Goal: Feedback & Contribution: Submit feedback/report problem

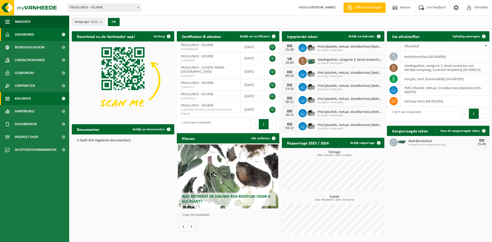
click at [25, 99] on span "Kalender" at bounding box center [23, 98] width 16 height 13
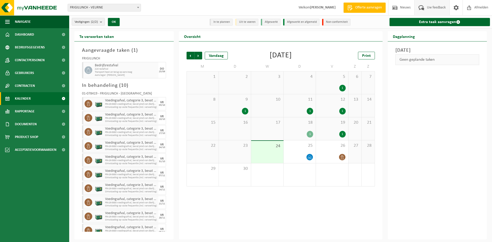
click at [433, 6] on span "Uw feedback" at bounding box center [435, 7] width 21 height 15
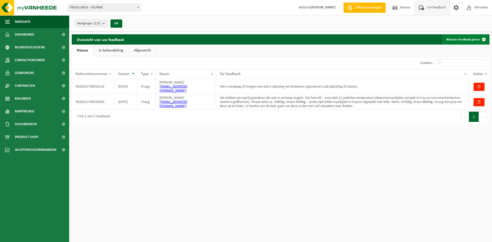
click at [464, 40] on link "Nieuwe feedback geven" at bounding box center [465, 39] width 47 height 10
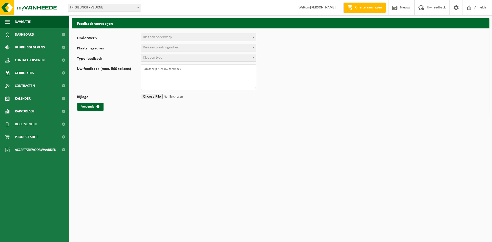
select select
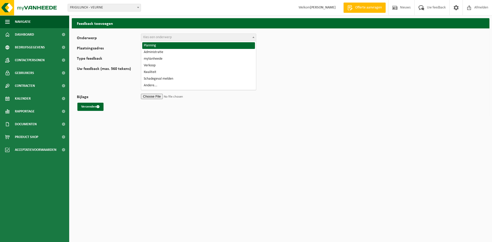
click at [216, 38] on span "Kies een onderwerp" at bounding box center [198, 37] width 115 height 7
select select "1"
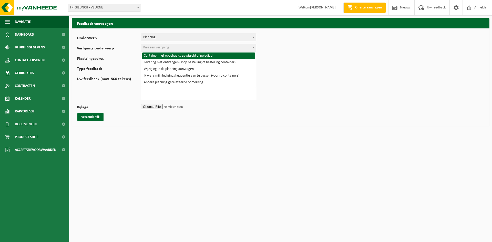
click at [211, 49] on span "Kies een verfijning" at bounding box center [198, 47] width 115 height 7
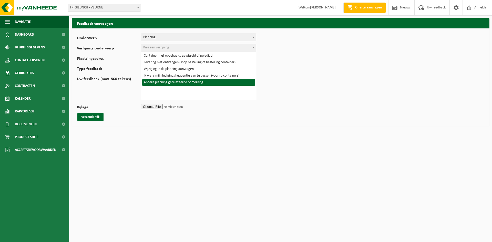
select select "6"
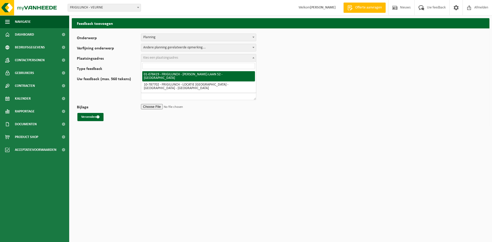
click at [191, 58] on span "Kies een plaatsingsadres" at bounding box center [198, 57] width 115 height 7
select select "561"
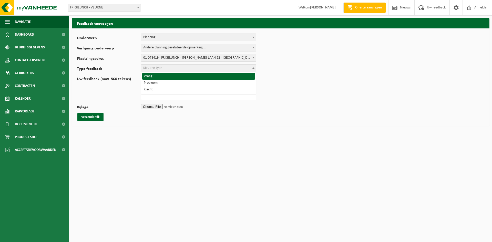
click at [189, 71] on span "Kies een type" at bounding box center [198, 68] width 115 height 7
select select "QUE"
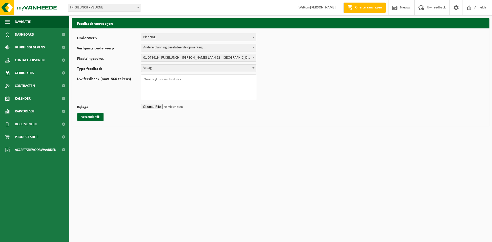
click at [184, 83] on textarea "Uw feedback (max. 560 tekens)" at bounding box center [198, 87] width 115 height 26
click at [180, 78] on textarea "Graag een extra wissel van Bioboxen voorzien volgende week dinsdag of woensdag." at bounding box center [198, 87] width 115 height 26
type textarea "Graag een extra wissel van 25 Bioboxen voorzien volgende week dinsdag of woensd…"
click at [87, 118] on button "Verzenden" at bounding box center [90, 117] width 26 height 8
